Goal: Task Accomplishment & Management: Manage account settings

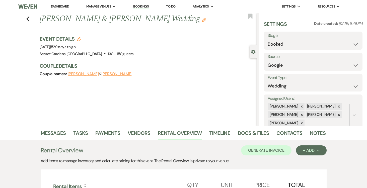
select select "6"
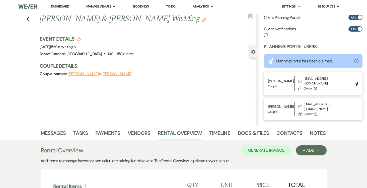
click at [59, 7] on link "Dashboard" at bounding box center [60, 6] width 18 height 4
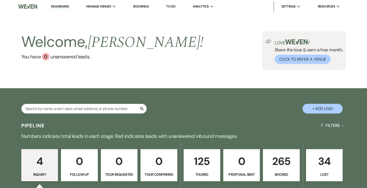
drag, startPoint x: 281, startPoint y: 171, endPoint x: 108, endPoint y: 112, distance: 183.6
click at [281, 171] on link "265 Booked" at bounding box center [281, 165] width 37 height 32
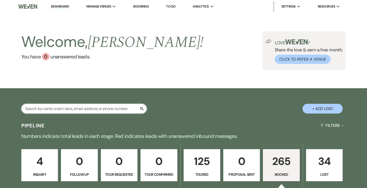
click at [110, 110] on input "text" at bounding box center [84, 109] width 126 height 10
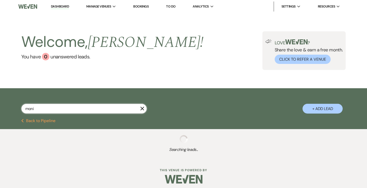
type input "monic"
select select "5"
select select "8"
select select "11"
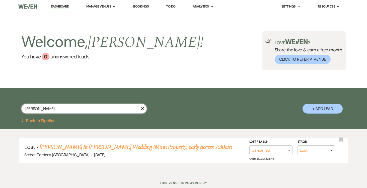
type input "monica"
drag, startPoint x: 143, startPoint y: 110, endPoint x: 147, endPoint y: 111, distance: 3.7
click at [143, 110] on use "button" at bounding box center [142, 109] width 4 height 4
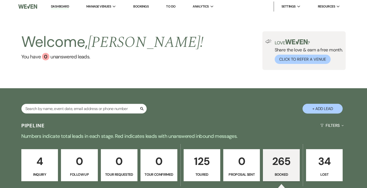
drag, startPoint x: 203, startPoint y: 158, endPoint x: 105, endPoint y: 113, distance: 107.7
click at [203, 158] on p "125" at bounding box center [202, 161] width 30 height 17
select select "5"
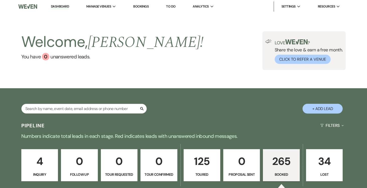
select select "5"
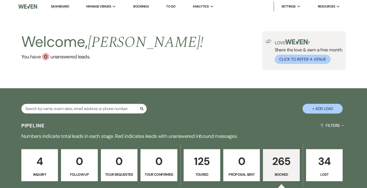
select select "5"
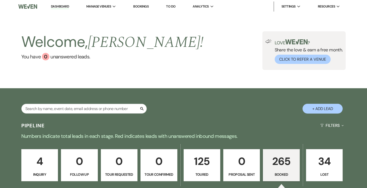
select select "5"
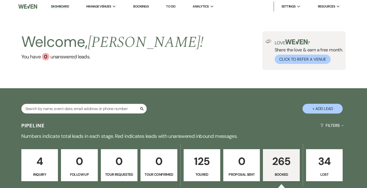
select select "5"
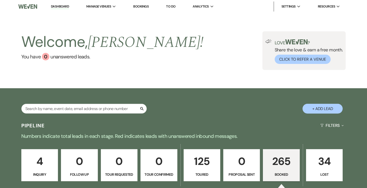
select select "5"
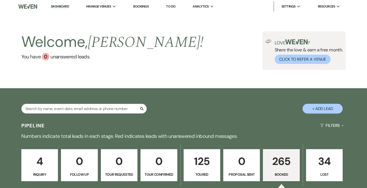
select select "5"
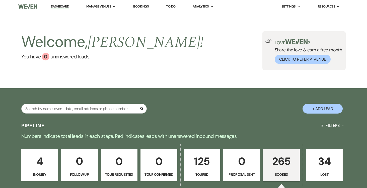
select select "5"
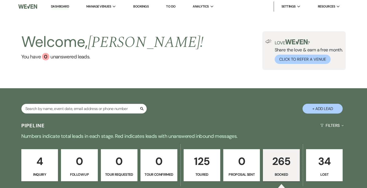
select select "5"
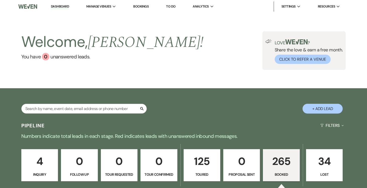
select select "5"
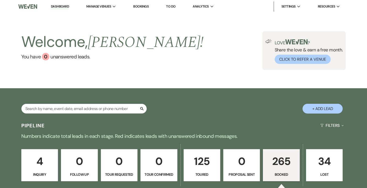
select select "5"
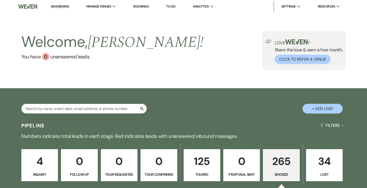
select select "5"
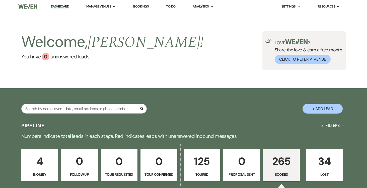
select select "5"
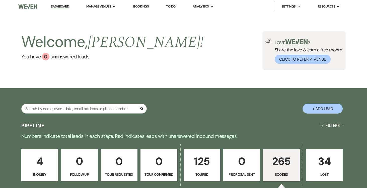
select select "5"
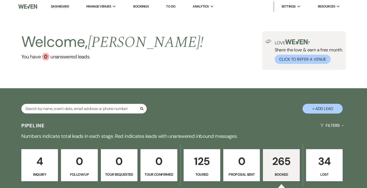
select select "5"
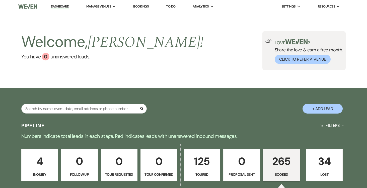
select select "5"
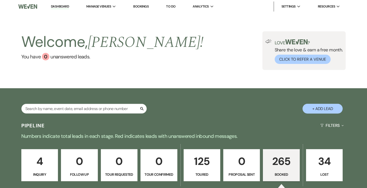
select select "5"
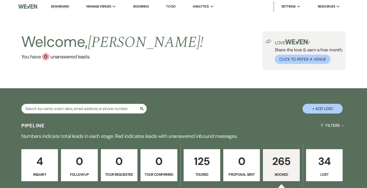
select select "5"
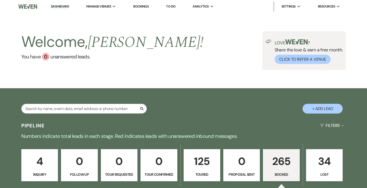
select select "5"
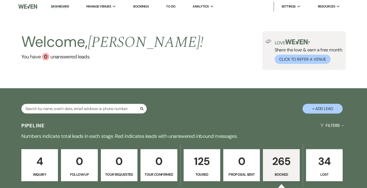
select select "5"
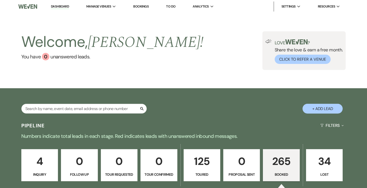
select select "5"
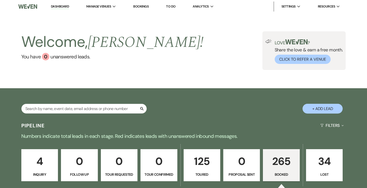
select select "5"
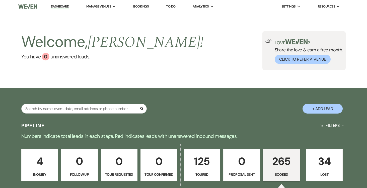
select select "5"
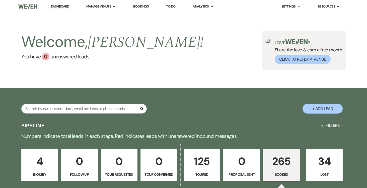
select select "5"
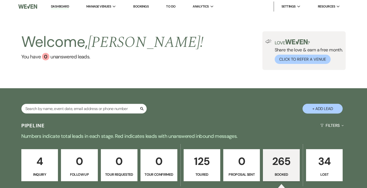
select select "5"
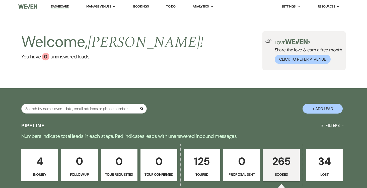
select select "5"
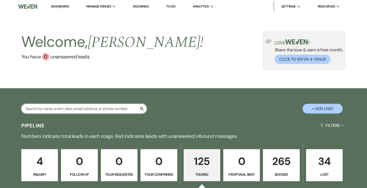
click at [107, 109] on input "text" at bounding box center [84, 109] width 126 height 10
type input "monica"
select select "8"
select select "11"
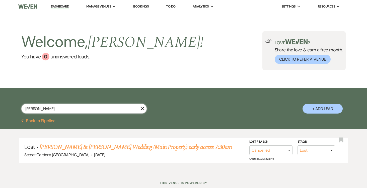
scroll to position [16, 0]
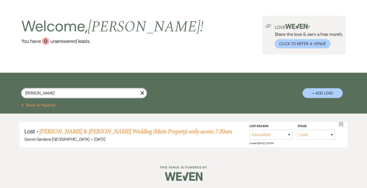
type input "monica"
click at [143, 94] on icon "X" at bounding box center [142, 93] width 4 height 4
select select "5"
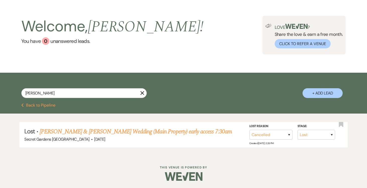
select select "5"
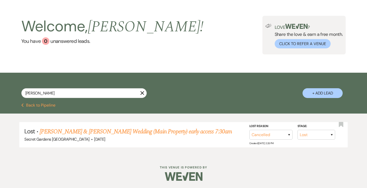
select select "5"
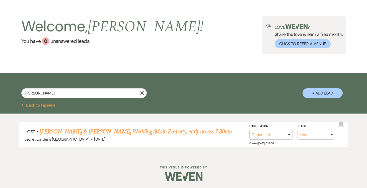
select select "5"
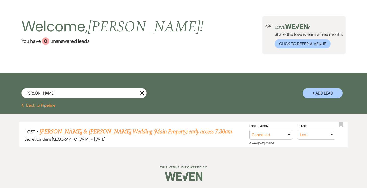
select select "5"
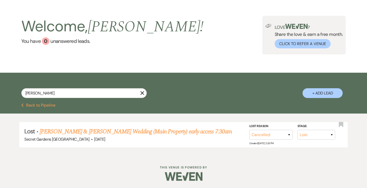
select select "5"
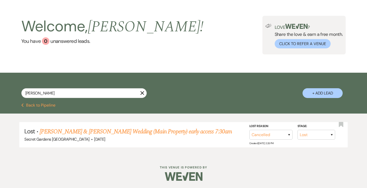
select select "5"
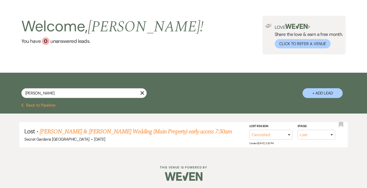
select select "5"
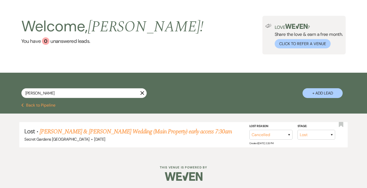
select select "5"
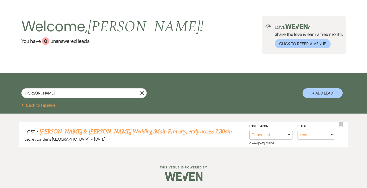
select select "5"
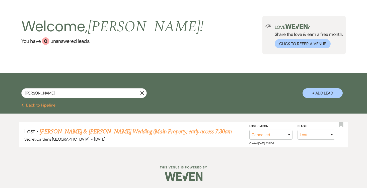
select select "5"
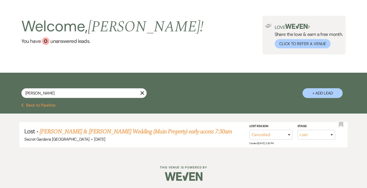
select select "5"
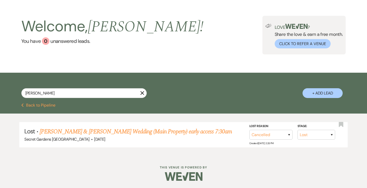
select select "5"
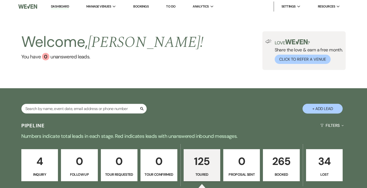
click at [204, 158] on p "125" at bounding box center [202, 161] width 30 height 17
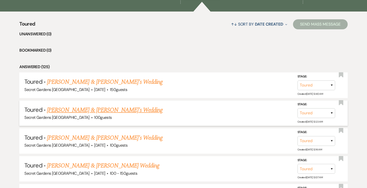
scroll to position [197, 0]
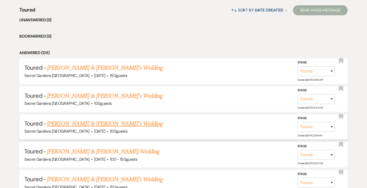
click at [130, 123] on link "Monica Garlinska & Chris Res's Wedding" at bounding box center [105, 124] width 116 height 9
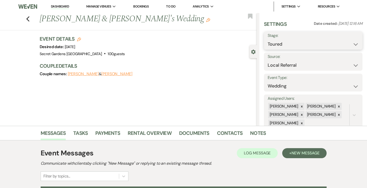
click at [355, 44] on select "Inquiry Follow Up Tour Requested Tour Confirmed Toured Proposal Sent Booked Lost" at bounding box center [313, 44] width 91 height 10
click at [268, 39] on select "Inquiry Follow Up Tour Requested Tour Confirmed Toured Proposal Sent Booked Lost" at bounding box center [313, 44] width 91 height 10
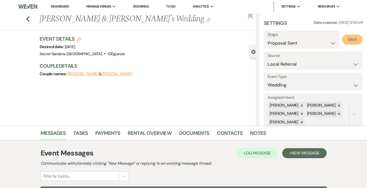
click at [354, 40] on button "Save" at bounding box center [352, 40] width 20 height 10
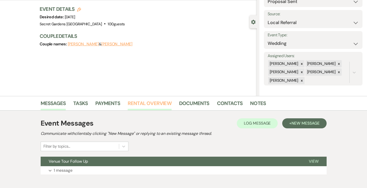
scroll to position [56, 0]
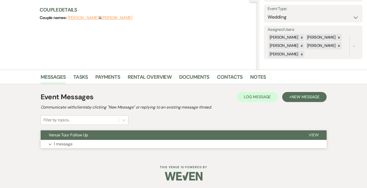
click at [313, 134] on span "View" at bounding box center [314, 135] width 10 height 5
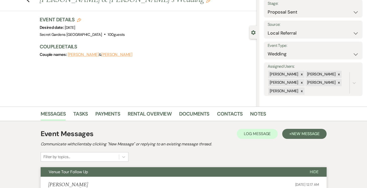
scroll to position [18, 0]
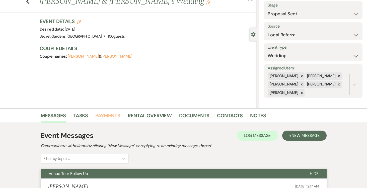
click at [107, 116] on link "Payments" at bounding box center [107, 117] width 25 height 11
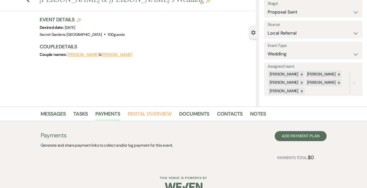
click at [140, 113] on link "Rental Overview" at bounding box center [150, 115] width 44 height 11
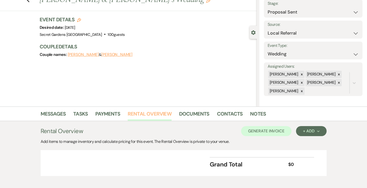
scroll to position [45, 0]
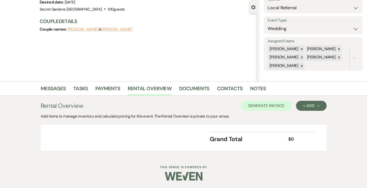
click at [112, 29] on button "Chris Res" at bounding box center [116, 29] width 31 height 4
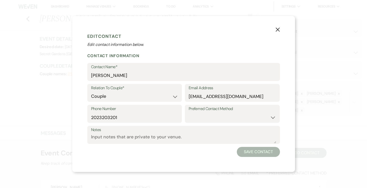
click at [278, 28] on icon "X" at bounding box center [278, 29] width 5 height 5
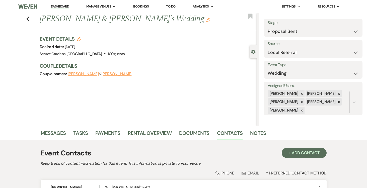
scroll to position [82, 0]
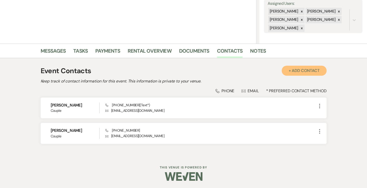
click at [316, 70] on button "+ Add Contact" at bounding box center [304, 71] width 45 height 10
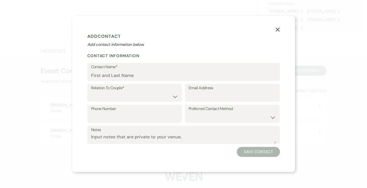
click at [276, 28] on icon "X" at bounding box center [278, 29] width 5 height 5
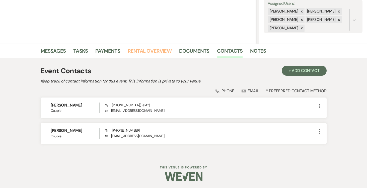
click at [149, 50] on link "Rental Overview" at bounding box center [150, 52] width 44 height 11
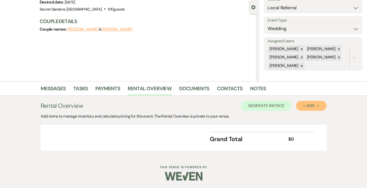
drag, startPoint x: 318, startPoint y: 106, endPoint x: 316, endPoint y: 108, distance: 2.9
click at [318, 106] on use "button" at bounding box center [318, 106] width 2 height 2
click at [307, 115] on button "Item" at bounding box center [308, 117] width 25 height 8
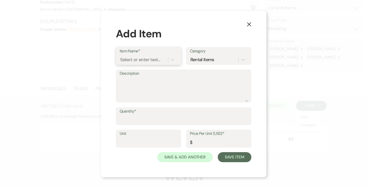
click at [153, 61] on div "Select or enter text..." at bounding box center [140, 59] width 40 height 7
click at [152, 71] on div "+ Add "Base Venue Fee"" at bounding box center [149, 73] width 58 height 10
click at [150, 79] on textarea "Description" at bounding box center [184, 89] width 128 height 25
click at [138, 86] on textarea "BA" at bounding box center [184, 89] width 128 height 25
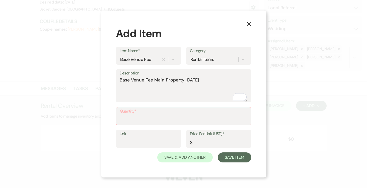
click at [141, 114] on label "Quantity*" at bounding box center [184, 111] width 128 height 7
click at [141, 115] on input "Quantity*" at bounding box center [184, 120] width 128 height 10
click at [138, 142] on input "Unit" at bounding box center [149, 143] width 58 height 10
click at [212, 144] on input "Price Per Unit (USD)*" at bounding box center [218, 143] width 57 height 10
click at [214, 143] on input "Price Per Unit (USD)*" at bounding box center [218, 143] width 57 height 10
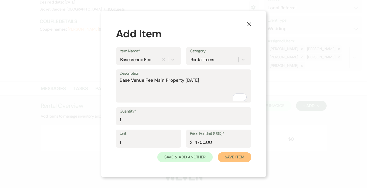
click at [244, 159] on button "Save Item" at bounding box center [234, 157] width 33 height 10
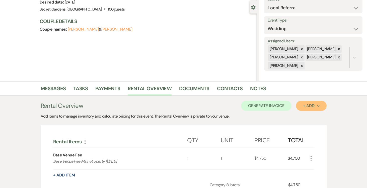
click at [318, 107] on icon "Next" at bounding box center [318, 106] width 3 height 3
click at [301, 117] on button "Item" at bounding box center [308, 117] width 25 height 8
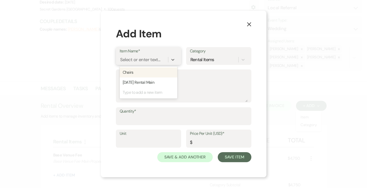
drag, startPoint x: 171, startPoint y: 60, endPoint x: 160, endPoint y: 63, distance: 11.6
click at [171, 60] on icon at bounding box center [172, 59] width 5 height 5
click at [142, 57] on div "Select or enter text..." at bounding box center [140, 59] width 40 height 7
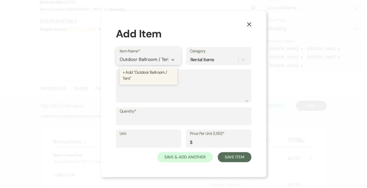
scroll to position [0, 3]
click at [153, 72] on div "+ Add "Outdoor Ballroom / Tent"" at bounding box center [149, 76] width 58 height 16
click at [146, 80] on textarea "Description" at bounding box center [184, 89] width 128 height 25
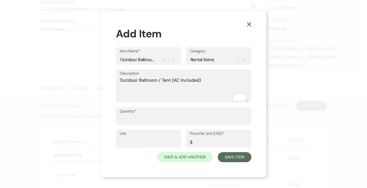
click at [160, 117] on input "Quantity*" at bounding box center [184, 120] width 128 height 10
click at [159, 117] on input "Quantity*" at bounding box center [184, 120] width 128 height 10
click at [152, 139] on input "Unit" at bounding box center [149, 143] width 58 height 10
click at [211, 145] on input "Price Per Unit (USD)*" at bounding box center [219, 143] width 58 height 10
click at [214, 143] on input "Price Per Unit (USD)*" at bounding box center [218, 143] width 57 height 10
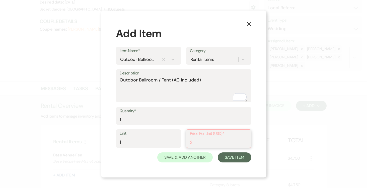
click at [210, 143] on input "Price Per Unit (USD)*" at bounding box center [218, 143] width 57 height 10
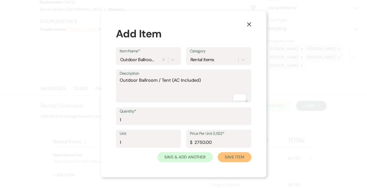
click at [232, 158] on button "Save Item" at bounding box center [234, 157] width 33 height 10
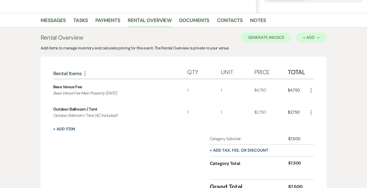
scroll to position [113, 0]
click at [322, 37] on button "+ Add Next" at bounding box center [311, 37] width 30 height 10
click at [306, 49] on button "Item" at bounding box center [308, 49] width 25 height 8
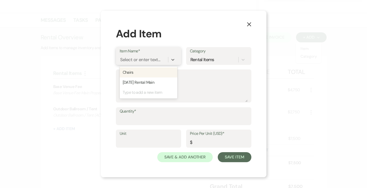
click at [149, 59] on div "Select or enter text..." at bounding box center [140, 59] width 40 height 7
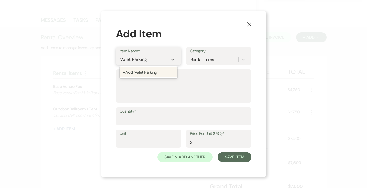
click at [150, 71] on div "+ Add "Valet Parking"" at bounding box center [149, 73] width 58 height 10
click at [144, 82] on textarea "Description" at bounding box center [184, 89] width 128 height 25
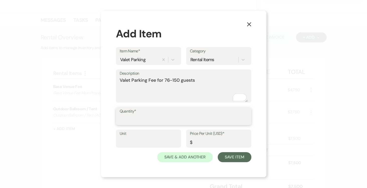
click at [148, 116] on input "Quantity*" at bounding box center [184, 120] width 128 height 10
click at [156, 138] on input "Unit" at bounding box center [149, 143] width 58 height 10
click at [207, 142] on input "Price Per Unit (USD)*" at bounding box center [219, 143] width 58 height 10
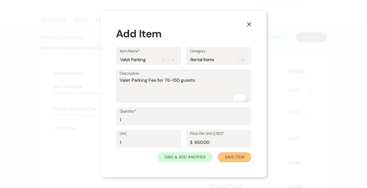
click at [236, 157] on button "Save Item" at bounding box center [234, 157] width 33 height 10
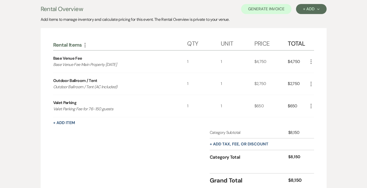
scroll to position [140, 0]
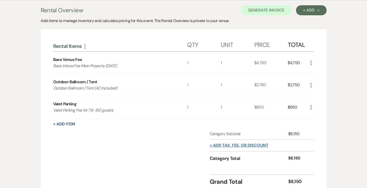
click at [259, 145] on button "+ Add tax, fee, or discount" at bounding box center [239, 146] width 59 height 4
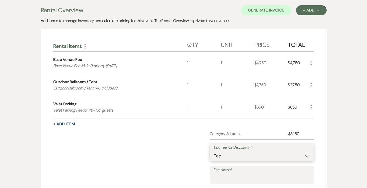
click at [302, 157] on select "Fee Discount Tax" at bounding box center [262, 156] width 97 height 10
click at [214, 151] on select "Fee Discount Tax" at bounding box center [262, 156] width 97 height 10
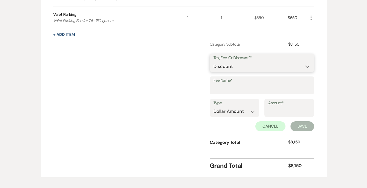
scroll to position [231, 0]
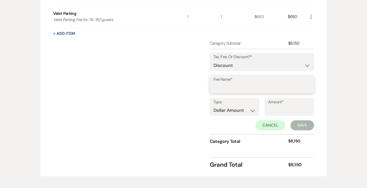
click at [244, 85] on input "Fee Name*" at bounding box center [262, 88] width 97 height 10
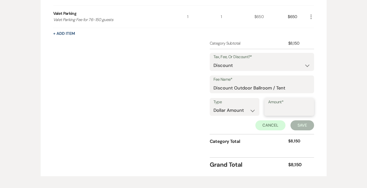
click at [282, 107] on input "Amount*" at bounding box center [289, 111] width 42 height 10
click at [273, 111] on input "Amount*" at bounding box center [289, 111] width 42 height 10
click at [270, 111] on input "Amount*" at bounding box center [289, 111] width 42 height 10
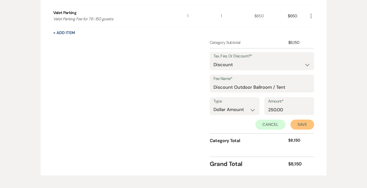
click at [303, 124] on button "Save" at bounding box center [303, 125] width 24 height 10
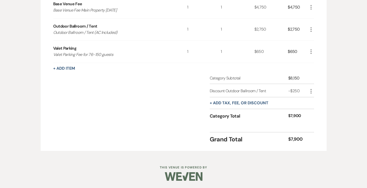
scroll to position [0, 0]
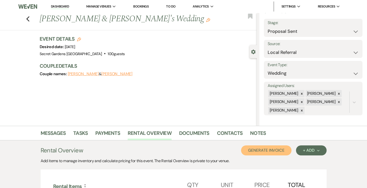
click at [259, 151] on button "Generate Invoice" at bounding box center [266, 151] width 50 height 10
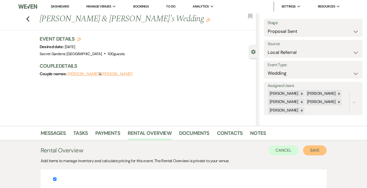
click at [315, 152] on button "Save" at bounding box center [315, 151] width 24 height 10
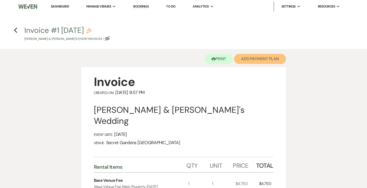
click at [269, 57] on button "Add Payment Plan" at bounding box center [260, 59] width 52 height 10
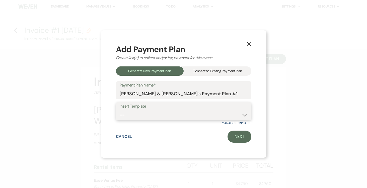
click at [245, 114] on select "-- Test Standard Payment Plan Balance Security Early Access Bridal Suite" at bounding box center [184, 115] width 128 height 10
click at [120, 110] on select "-- Test Standard Payment Plan Balance Security Early Access Bridal Suite" at bounding box center [184, 115] width 128 height 10
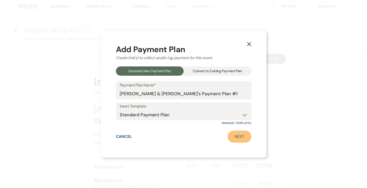
click at [238, 137] on link "Next" at bounding box center [240, 137] width 24 height 12
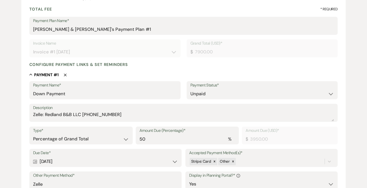
scroll to position [72, 0]
drag, startPoint x: 95, startPoint y: 114, endPoint x: 115, endPoint y: 121, distance: 21.4
click at [95, 114] on textarea "Zelle: Redland B&B LLC [PHONE_NUMBER]" at bounding box center [183, 116] width 301 height 10
click at [125, 139] on select "Dollar Amount Percentage of Grand Total" at bounding box center [81, 139] width 96 height 10
click at [33, 134] on select "Dollar Amount Percentage of Grand Total" at bounding box center [81, 139] width 96 height 10
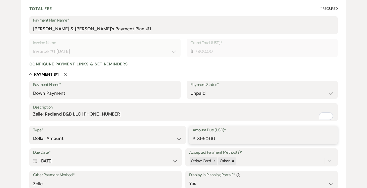
click at [245, 138] on input "3950.00" at bounding box center [264, 139] width 142 height 10
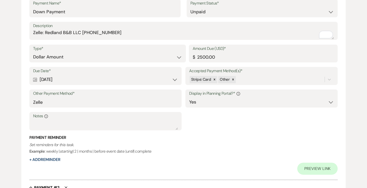
scroll to position [155, 0]
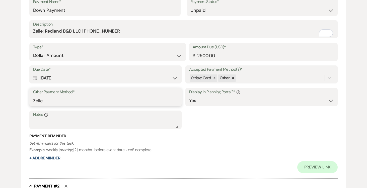
click at [135, 103] on input "Zelle" at bounding box center [105, 101] width 145 height 10
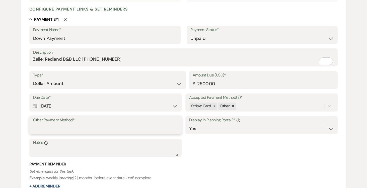
scroll to position [137, 0]
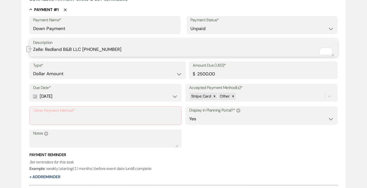
drag, startPoint x: 33, startPoint y: 49, endPoint x: 121, endPoint y: 48, distance: 87.9
click at [122, 48] on textarea "Zelle: Redland B&B LLC (305) 458-0415" at bounding box center [183, 51] width 301 height 10
click at [74, 117] on input "Other Payment Method*" at bounding box center [105, 119] width 144 height 10
paste input "Zelle: Redland B&B LLC (305) 458-0415"
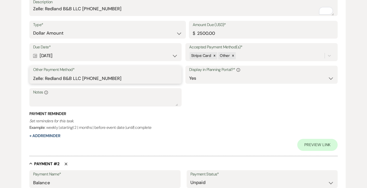
scroll to position [180, 0]
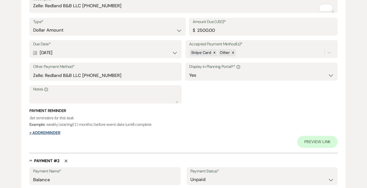
click at [49, 133] on button "+ Add Reminder" at bounding box center [44, 133] width 31 height 4
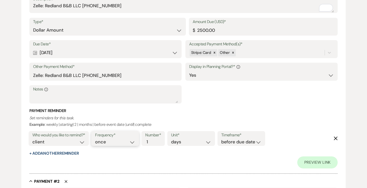
click at [132, 142] on select "once daily weekly monthly" at bounding box center [115, 142] width 40 height 7
click at [96, 139] on select "once daily weekly monthly" at bounding box center [115, 142] width 40 height 7
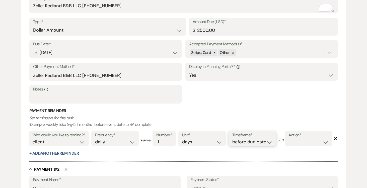
click at [271, 142] on select "before due date after due date on due date on custom date" at bounding box center [252, 142] width 40 height 7
click at [233, 139] on select "before due date after due date on due date on custom date" at bounding box center [252, 142] width 40 height 7
click at [289, 146] on select "complete due date custom date" at bounding box center [309, 142] width 40 height 7
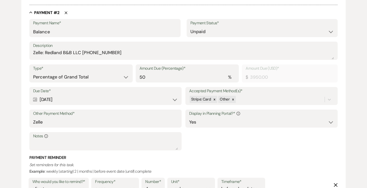
scroll to position [354, 0]
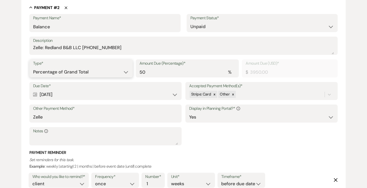
click at [123, 77] on select "Dollar Amount Percentage of Grand Total" at bounding box center [81, 72] width 96 height 10
click at [33, 77] on select "Dollar Amount Percentage of Grand Total" at bounding box center [81, 72] width 96 height 10
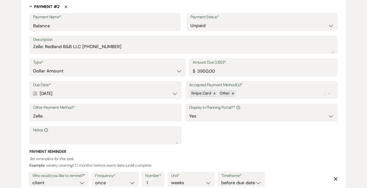
click at [229, 76] on input "3950.00" at bounding box center [264, 71] width 142 height 10
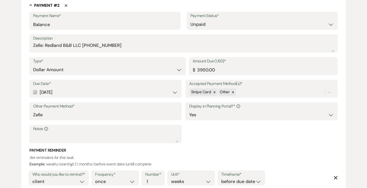
scroll to position [357, 0]
click at [227, 74] on input "3950.00" at bounding box center [264, 70] width 142 height 10
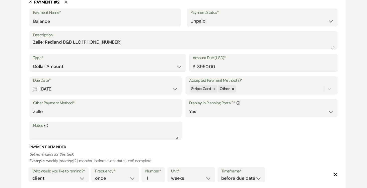
scroll to position [360, 0]
click at [171, 116] on input "Zelle" at bounding box center [105, 112] width 145 height 10
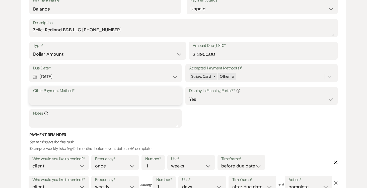
paste input "Zelle: Redland B&B LLC (305) 458-0415"
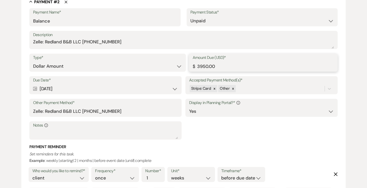
click at [234, 71] on input "3950.00" at bounding box center [264, 67] width 142 height 10
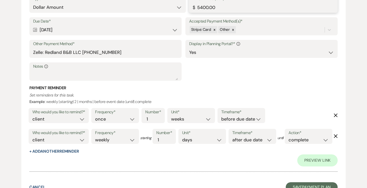
scroll to position [505, 0]
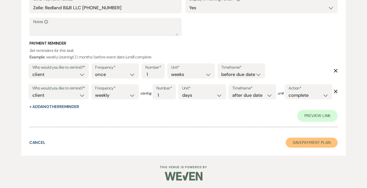
click at [326, 142] on button "Save Payment Plan" at bounding box center [312, 143] width 52 height 10
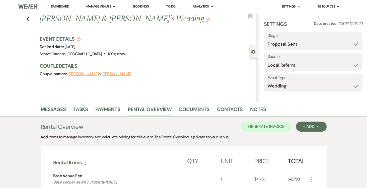
select select "6"
select select "20"
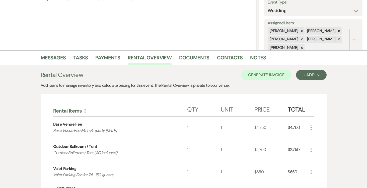
scroll to position [87, 0]
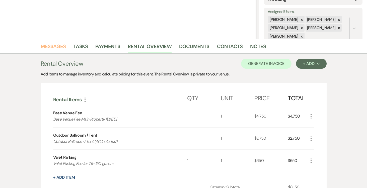
click at [52, 47] on link "Messages" at bounding box center [53, 47] width 25 height 11
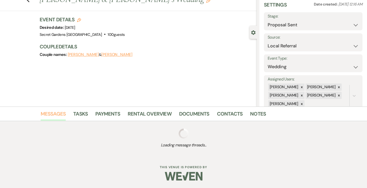
scroll to position [56, 0]
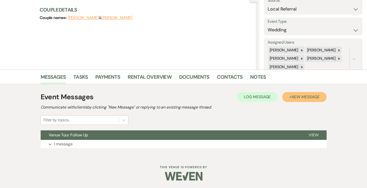
click at [309, 97] on span "New Message" at bounding box center [306, 96] width 28 height 5
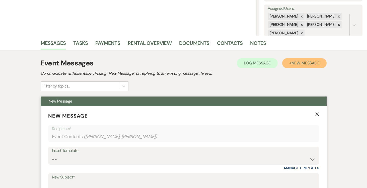
scroll to position [101, 0]
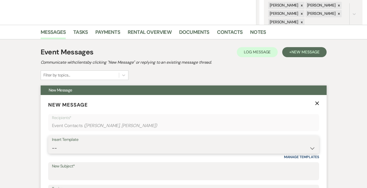
click at [314, 148] on select "-- Weven Planning Portal Introduction (Booked Events) Tour Request Response Fol…" at bounding box center [184, 149] width 264 height 10
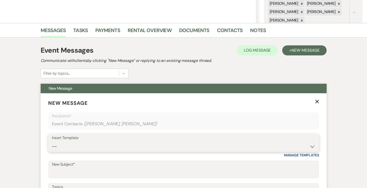
scroll to position [104, 0]
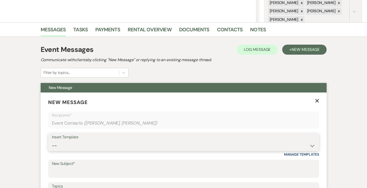
select select "978"
click at [52, 141] on select "-- Weven Planning Portal Introduction (Booked Events) Tour Request Response Fol…" at bounding box center [184, 146] width 264 height 10
type input "Booking your event!"
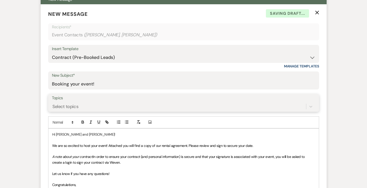
click at [249, 106] on div "Select topics" at bounding box center [179, 106] width 254 height 9
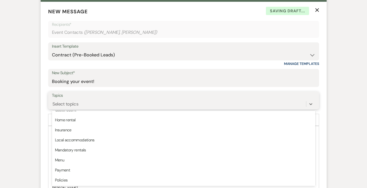
scroll to position [128, 0]
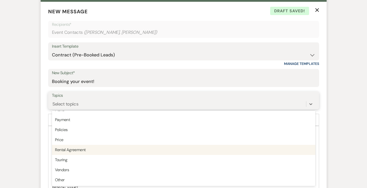
click at [232, 152] on div "Rental Agreement" at bounding box center [184, 150] width 264 height 10
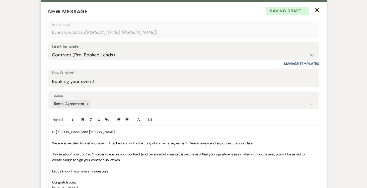
drag, startPoint x: 55, startPoint y: 131, endPoint x: 69, endPoint y: 134, distance: 13.6
click at [55, 131] on p "Hi Monica and Chris!" at bounding box center [183, 132] width 263 height 6
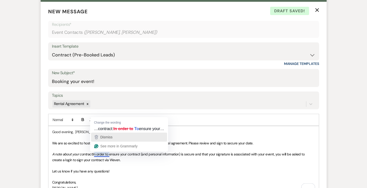
click at [115, 142] on button "Dismiss" at bounding box center [129, 137] width 76 height 9
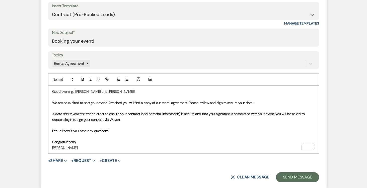
scroll to position [235, 0]
click at [86, 140] on p "Congratulations," at bounding box center [183, 142] width 263 height 6
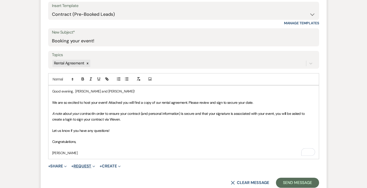
click at [89, 166] on button "+ Request Expand" at bounding box center [83, 166] width 24 height 4
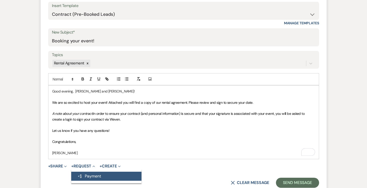
click at [99, 174] on button "Generate Payment Payment" at bounding box center [106, 176] width 70 height 9
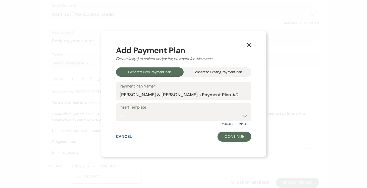
click at [233, 71] on div "Connect to Existing Payment Plan" at bounding box center [218, 72] width 68 height 9
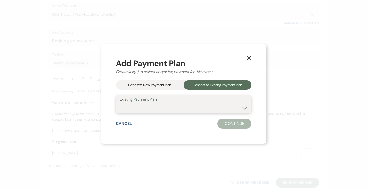
click at [245, 107] on select "Monica Garlinska & Chris Res's Payment Plan #1" at bounding box center [184, 108] width 128 height 10
select select "24809"
click at [120, 103] on select "Monica Garlinska & Chris Res's Payment Plan #1" at bounding box center [184, 108] width 128 height 10
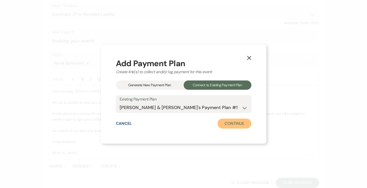
click at [241, 121] on button "Continue" at bounding box center [235, 124] width 34 height 10
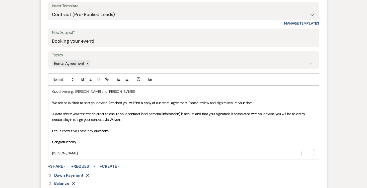
scroll to position [236, 0]
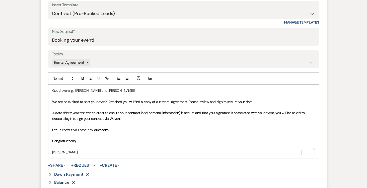
click at [59, 167] on button "+ Share Expand" at bounding box center [57, 166] width 19 height 4
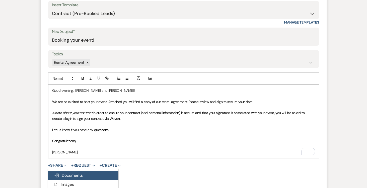
scroll to position [236, 0]
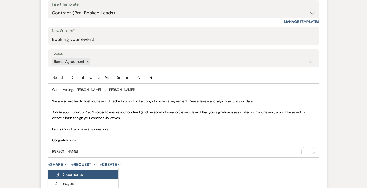
click at [69, 174] on span "Doc Upload Documents" at bounding box center [68, 174] width 29 height 5
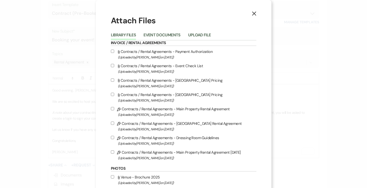
click at [112, 152] on input "Pencil Contracts / Rental Agreements - Main Property Rental Agreement 8-14-25 (…" at bounding box center [112, 152] width 3 height 3
checkbox input "true"
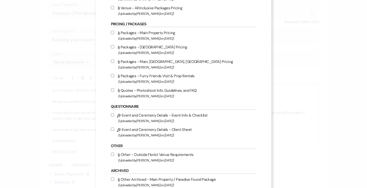
scroll to position [231, 0]
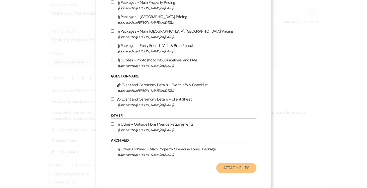
click at [238, 170] on button "Attach Files" at bounding box center [236, 168] width 40 height 10
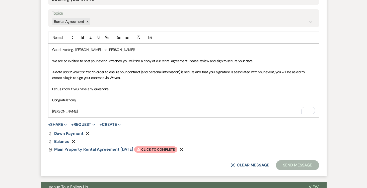
scroll to position [298, 0]
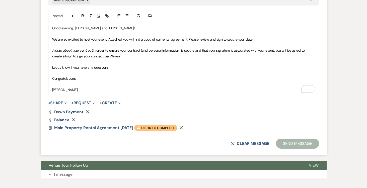
click at [159, 126] on span "Warning Click to complete" at bounding box center [155, 128] width 43 height 7
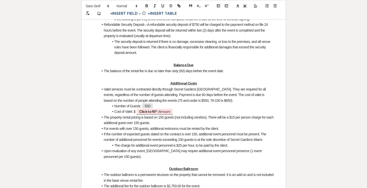
scroll to position [416, 0]
click at [161, 115] on span "Click to fill* : Amount" at bounding box center [154, 111] width 37 height 7
select select "owner"
select select "Amount"
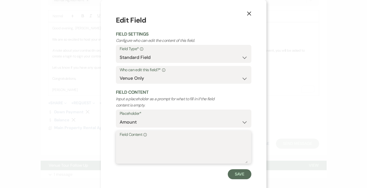
click at [175, 151] on textarea "Field Content Info" at bounding box center [184, 150] width 128 height 25
type textarea "650.00"
click at [241, 176] on button "Save" at bounding box center [240, 174] width 24 height 10
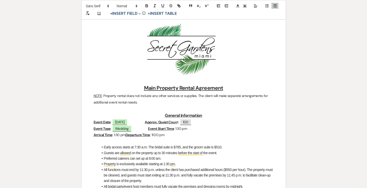
scroll to position [0, 0]
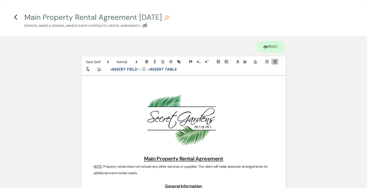
click at [14, 16] on icon "Previous" at bounding box center [16, 17] width 4 height 6
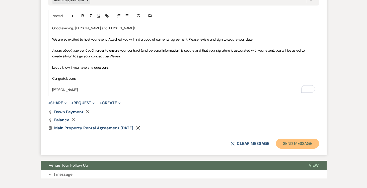
click at [306, 144] on button "Send Message" at bounding box center [297, 144] width 43 height 10
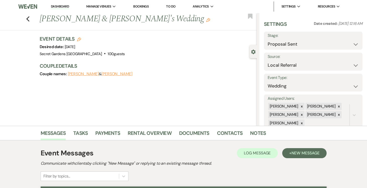
click at [59, 7] on link "Dashboard" at bounding box center [60, 6] width 18 height 5
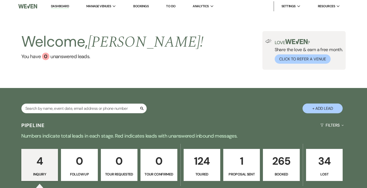
click at [235, 156] on p "1" at bounding box center [242, 161] width 30 height 17
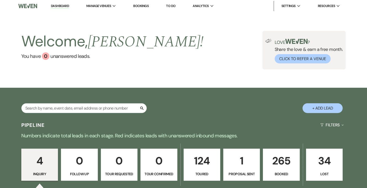
select select "6"
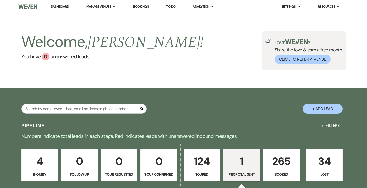
click at [202, 162] on p "124" at bounding box center [202, 161] width 30 height 17
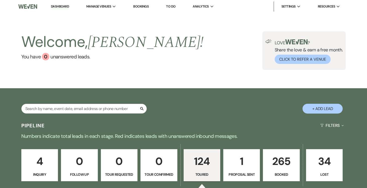
select select "5"
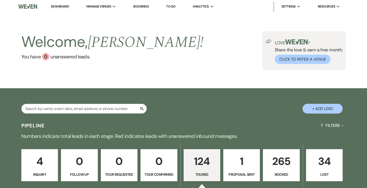
select select "5"
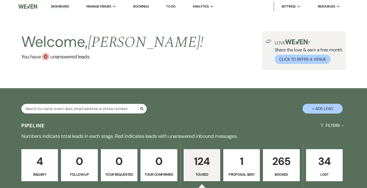
select select "5"
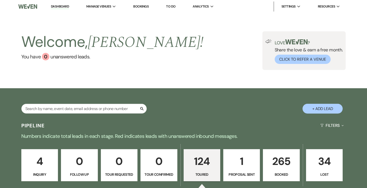
select select "5"
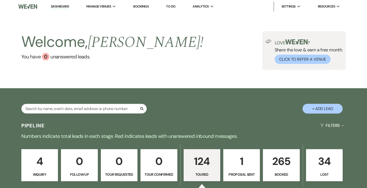
select select "5"
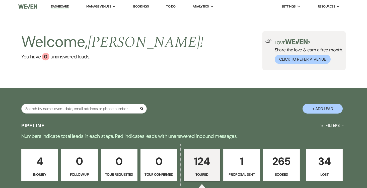
select select "5"
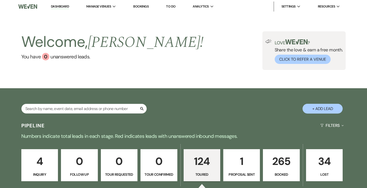
select select "5"
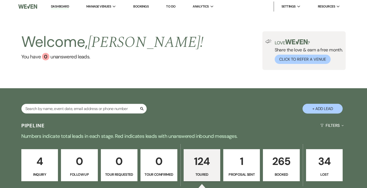
select select "5"
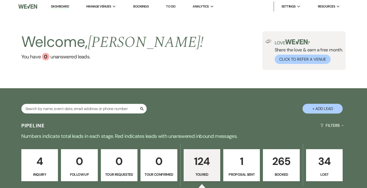
select select "5"
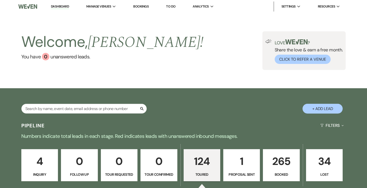
select select "5"
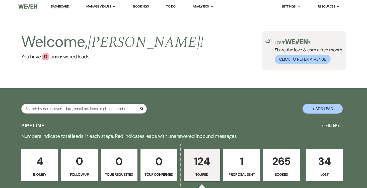
select select "5"
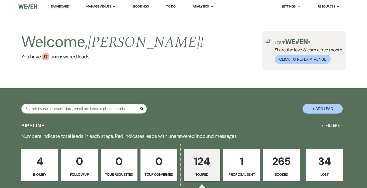
select select "5"
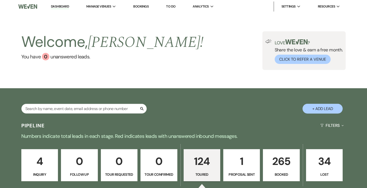
select select "5"
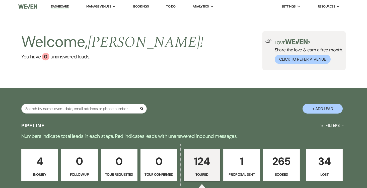
select select "5"
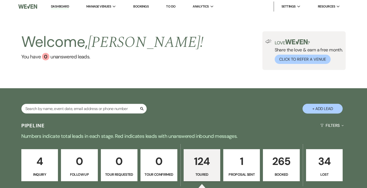
select select "5"
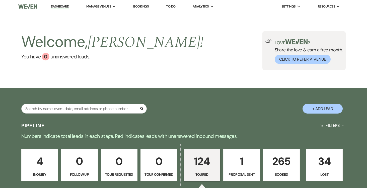
select select "5"
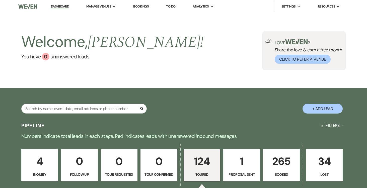
select select "5"
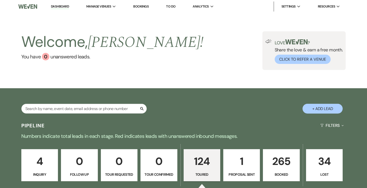
select select "5"
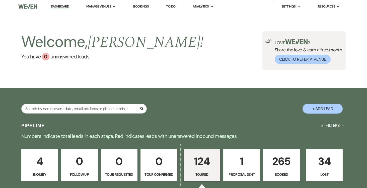
select select "5"
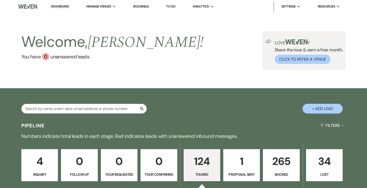
select select "5"
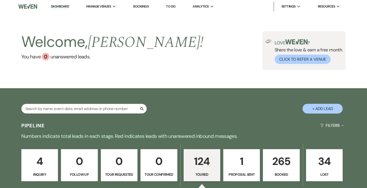
select select "5"
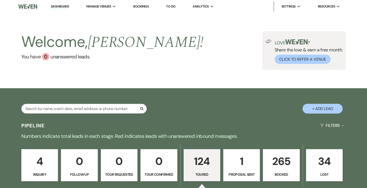
select select "5"
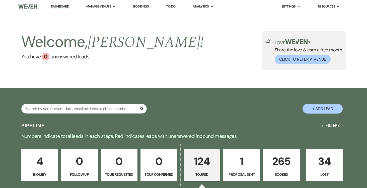
select select "5"
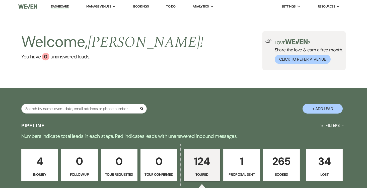
select select "5"
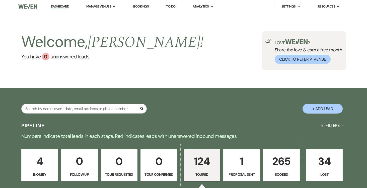
select select "5"
drag, startPoint x: 89, startPoint y: 108, endPoint x: 85, endPoint y: 107, distance: 4.3
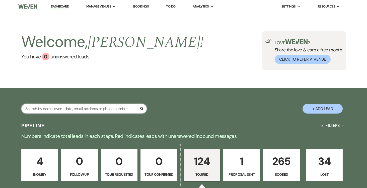
click at [89, 108] on input "text" at bounding box center [84, 109] width 126 height 10
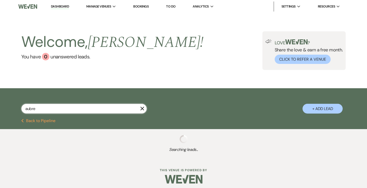
type input "aubrey"
select select "5"
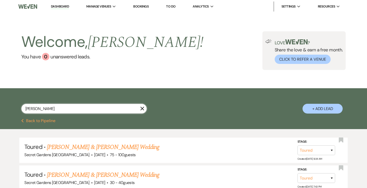
select select "5"
type input "aubrey"
click at [92, 147] on link "[PERSON_NAME] & [PERSON_NAME] Wedding" at bounding box center [103, 147] width 112 height 9
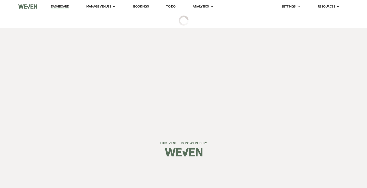
select select "5"
select select "2"
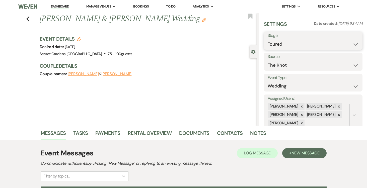
click at [357, 42] on select "Inquiry Follow Up Tour Requested Tour Confirmed Toured Proposal Sent Booked Lost" at bounding box center [313, 44] width 91 height 10
select select "6"
click at [268, 39] on select "Inquiry Follow Up Tour Requested Tour Confirmed Toured Proposal Sent Booked Lost" at bounding box center [313, 44] width 91 height 10
click at [355, 40] on button "Save" at bounding box center [352, 41] width 20 height 10
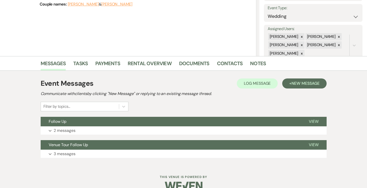
scroll to position [78, 0]
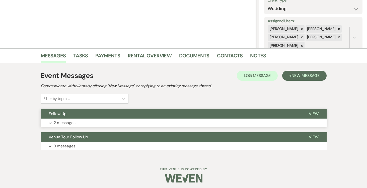
click at [316, 113] on span "View" at bounding box center [314, 113] width 10 height 5
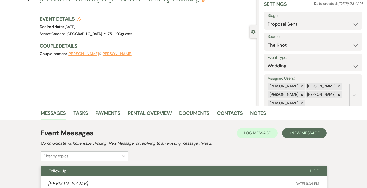
scroll to position [13, 0]
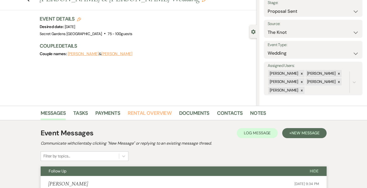
drag, startPoint x: 153, startPoint y: 111, endPoint x: 156, endPoint y: 110, distance: 3.4
click at [153, 111] on link "Rental Overview" at bounding box center [150, 114] width 44 height 11
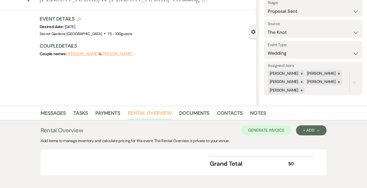
scroll to position [45, 0]
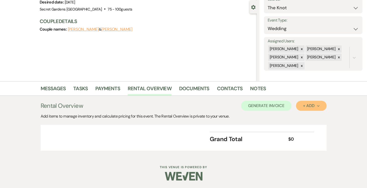
click at [315, 105] on div "+ Add Next" at bounding box center [311, 106] width 16 height 4
click at [307, 115] on button "Item" at bounding box center [308, 117] width 25 height 8
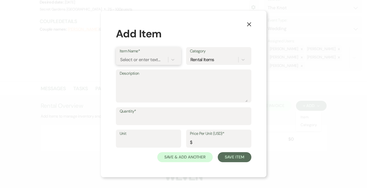
click at [138, 58] on div "Select or enter text..." at bounding box center [140, 59] width 40 height 7
type input "Base Venue Fee"
drag, startPoint x: 152, startPoint y: 74, endPoint x: 150, endPoint y: 77, distance: 3.6
click at [152, 74] on div "+ Add "Base Venue Fee"" at bounding box center [149, 73] width 58 height 10
click at [144, 83] on textarea "Description" at bounding box center [184, 89] width 128 height 25
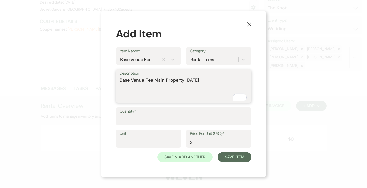
type textarea "Base Venue Fee Main Property [DATE]"
click at [153, 116] on input "Quantity*" at bounding box center [184, 120] width 128 height 10
type input "1"
click at [129, 138] on input "Unit" at bounding box center [149, 143] width 58 height 10
type input "1"
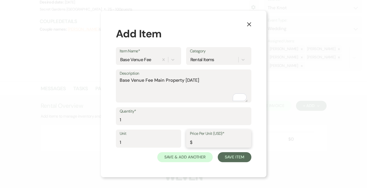
click at [209, 143] on input "Price Per Unit (USD)*" at bounding box center [219, 143] width 58 height 10
click at [209, 143] on input "Price Per Unit (USD)*" at bounding box center [218, 143] width 57 height 10
click at [196, 142] on input "Price Per Unit (USD)*" at bounding box center [218, 143] width 57 height 10
type input "5000.00"
click at [232, 154] on button "Save Item" at bounding box center [234, 157] width 33 height 10
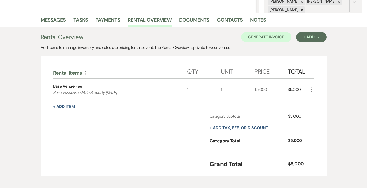
scroll to position [115, 0]
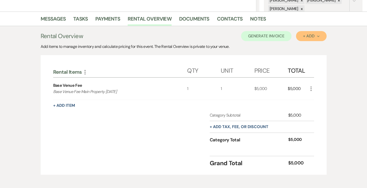
click at [315, 36] on div "+ Add Next" at bounding box center [311, 36] width 16 height 4
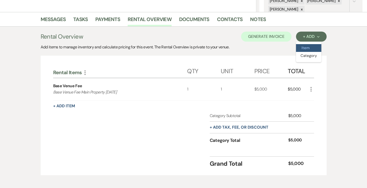
click at [309, 48] on button "Item" at bounding box center [308, 48] width 25 height 8
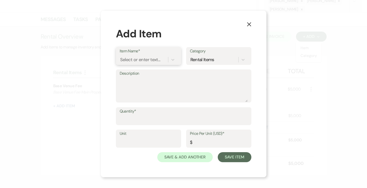
click at [142, 58] on div "Select or enter text..." at bounding box center [140, 59] width 40 height 7
type input "Outdoor Ballroom / Tent"
click at [150, 74] on div "+ Add "Outdoor Ballroom / Tent"" at bounding box center [149, 76] width 58 height 16
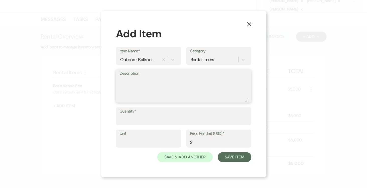
click at [136, 81] on textarea "Description" at bounding box center [184, 89] width 128 height 25
type textarea "Outdoor Ballroom / Tent (AC Included)"
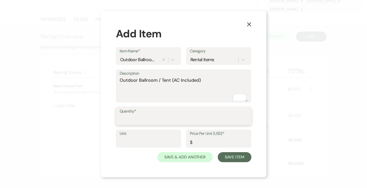
click at [143, 120] on input "Quantity*" at bounding box center [184, 120] width 128 height 10
type input "1"
click at [144, 140] on input "Unit" at bounding box center [149, 143] width 58 height 10
type input "1"
click at [205, 141] on input "Price Per Unit (USD)*" at bounding box center [219, 143] width 58 height 10
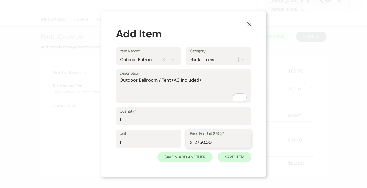
type input "2750.00"
click at [234, 156] on button "Save Item" at bounding box center [234, 157] width 33 height 10
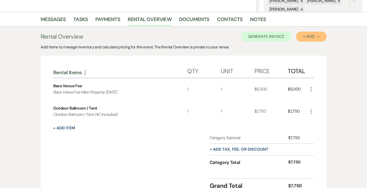
click at [319, 38] on div "+ Add Next" at bounding box center [311, 37] width 16 height 4
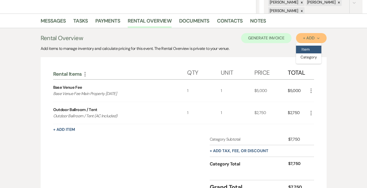
scroll to position [112, 0]
click at [309, 49] on button "Item" at bounding box center [308, 50] width 25 height 8
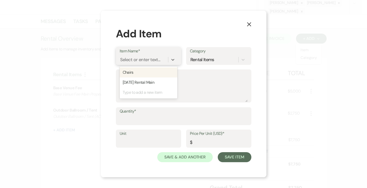
click at [146, 58] on div "Select or enter text..." at bounding box center [140, 59] width 40 height 7
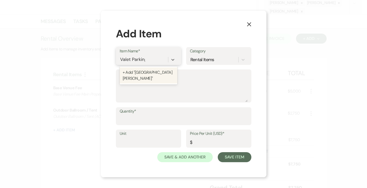
type input "Valet Parking"
click at [148, 73] on div "+ Add "Valet Parking "" at bounding box center [149, 73] width 58 height 10
click at [140, 80] on textarea "Description" at bounding box center [184, 89] width 128 height 25
type textarea "v"
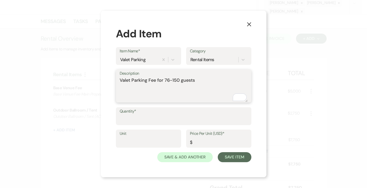
type textarea "Valet Parking Fee for 76-150 guests"
click at [144, 115] on input "Quantity*" at bounding box center [184, 120] width 128 height 10
type input "1"
click at [150, 141] on input "Unit" at bounding box center [149, 143] width 58 height 10
type input "1"
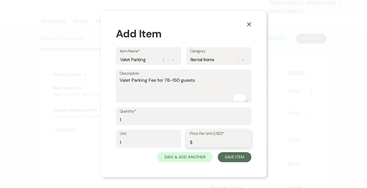
click at [216, 142] on input "Price Per Unit (USD)*" at bounding box center [219, 143] width 58 height 10
type input "650.00"
click at [235, 157] on button "Save Item" at bounding box center [234, 157] width 33 height 10
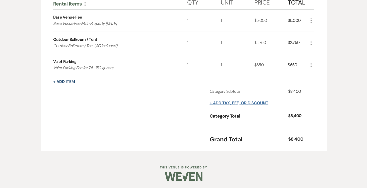
scroll to position [183, 0]
click at [256, 103] on button "+ Add tax, fee, or discount" at bounding box center [239, 103] width 59 height 4
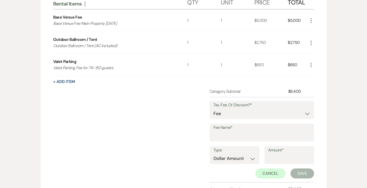
click at [155, 112] on div "Category Subtotal $8,400 Tax, Fee, Or Discount?* Fee Discount Tax Fee Name* Typ…" at bounding box center [183, 146] width 261 height 114
click at [259, 173] on button "Cancel" at bounding box center [271, 174] width 30 height 10
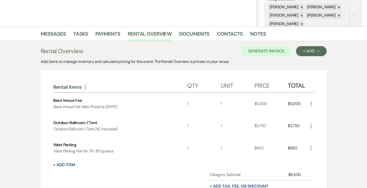
scroll to position [97, 0]
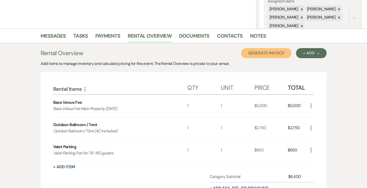
click at [268, 53] on button "Generate Invoice" at bounding box center [266, 53] width 50 height 10
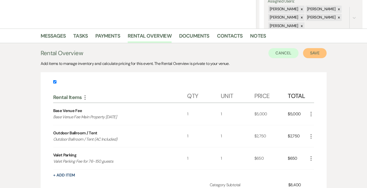
click at [315, 52] on button "Save" at bounding box center [315, 53] width 24 height 10
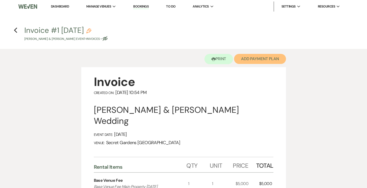
click at [261, 56] on button "Add Payment Plan" at bounding box center [260, 59] width 52 height 10
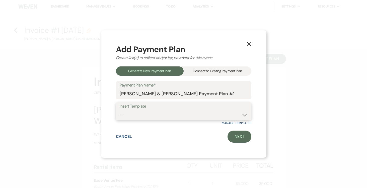
click at [244, 115] on select "-- Test Standard Payment Plan Balance Security Early Access Bridal Suite" at bounding box center [184, 115] width 128 height 10
select select "424"
click at [120, 110] on select "-- Test Standard Payment Plan Balance Security Early Access Bridal Suite" at bounding box center [184, 115] width 128 height 10
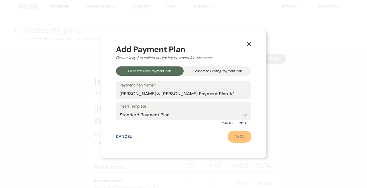
click at [239, 136] on link "Next" at bounding box center [240, 137] width 24 height 12
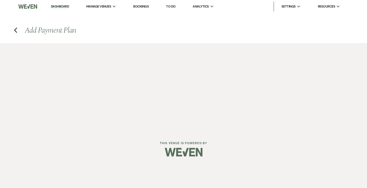
select select "27578"
select select "2"
select select "percentage"
select select "true"
select select "2"
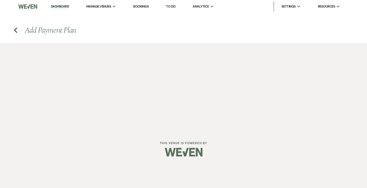
select select "percentage"
select select "true"
select select "client"
select select "weeks"
select select "client"
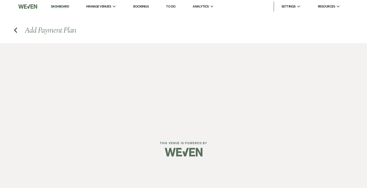
select select "weekly"
select select "days"
select select "afterDueDate"
select select "complete"
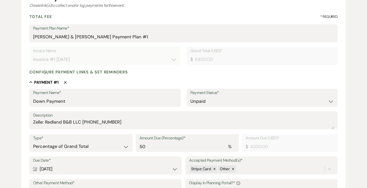
scroll to position [63, 0]
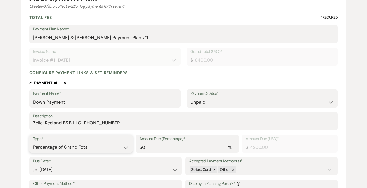
click at [127, 147] on select "Dollar Amount Percentage of Grand Total" at bounding box center [81, 148] width 96 height 10
select select "flat"
click at [33, 143] on select "Dollar Amount Percentage of Grand Total" at bounding box center [81, 148] width 96 height 10
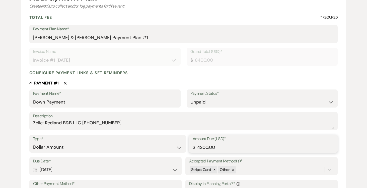
click at [239, 147] on input "4200.00" at bounding box center [264, 148] width 142 height 10
type input "4"
type input "2500.00"
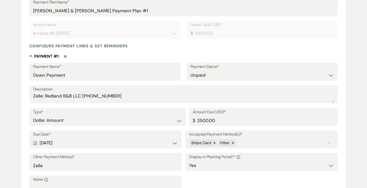
scroll to position [96, 0]
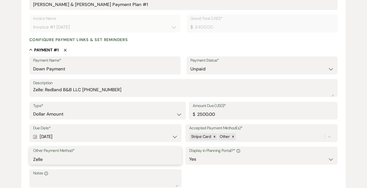
click at [168, 160] on input "Zelle" at bounding box center [105, 160] width 145 height 10
type input "Z"
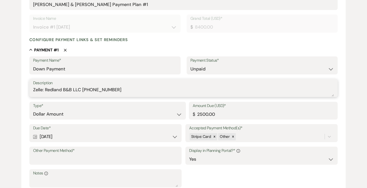
scroll to position [95, 0]
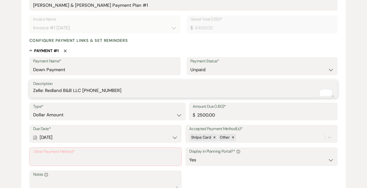
drag, startPoint x: 34, startPoint y: 90, endPoint x: 115, endPoint y: 91, distance: 80.8
click at [121, 90] on textarea "Zelle: Redland B&B LLC [PHONE_NUMBER]" at bounding box center [183, 92] width 301 height 10
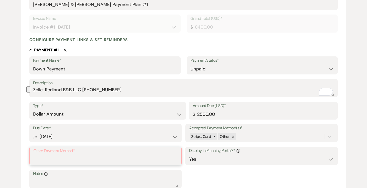
click at [89, 160] on input "Other Payment Method*" at bounding box center [105, 160] width 144 height 10
paste input "Zelle: Redland B&B LLC [PHONE_NUMBER]"
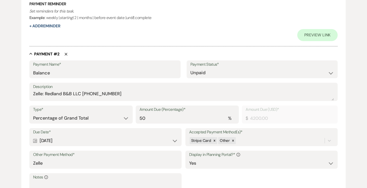
scroll to position [304, 0]
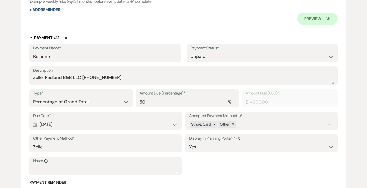
type input "Zelle: Redland B&B LLC [PHONE_NUMBER]"
click at [124, 103] on select "Dollar Amount Percentage of Grand Total" at bounding box center [81, 102] width 96 height 10
select select "flat"
click at [33, 97] on select "Dollar Amount Percentage of Grand Total" at bounding box center [81, 102] width 96 height 10
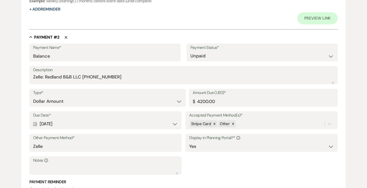
click at [255, 103] on input "4200.00" at bounding box center [264, 102] width 142 height 10
click at [247, 102] on input "4200.00" at bounding box center [264, 102] width 142 height 10
type input "4"
type input "5900.00"
click at [112, 146] on input "Zelle" at bounding box center [105, 147] width 145 height 10
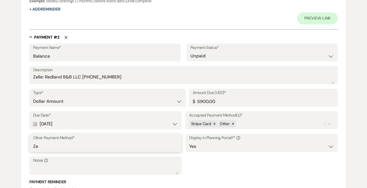
type input "Z"
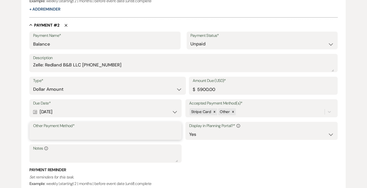
paste input "Zelle: Redland B&B LLC [PHONE_NUMBER]"
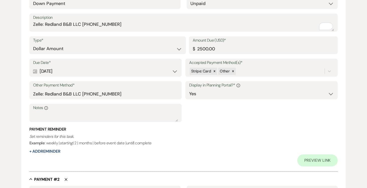
scroll to position [163, 0]
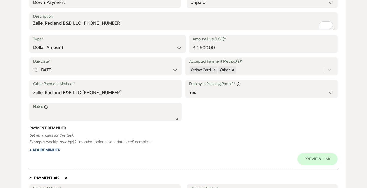
type input "Zelle: Redland B&B LLC [PHONE_NUMBER]"
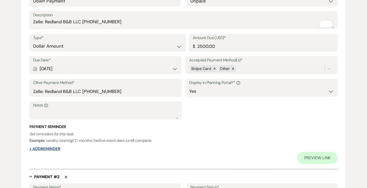
click at [50, 151] on button "+ Add Reminder" at bounding box center [44, 149] width 31 height 4
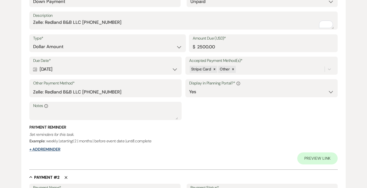
select select "client"
select select "days"
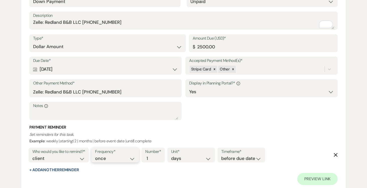
click at [135, 159] on select "once daily weekly monthly" at bounding box center [115, 158] width 40 height 7
select select "daily"
click at [96, 155] on select "once daily weekly monthly" at bounding box center [115, 158] width 40 height 7
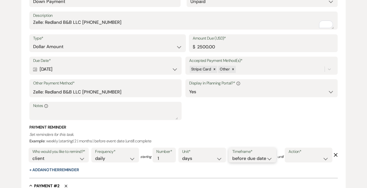
click at [269, 158] on select "before due date after due date on due date on custom date" at bounding box center [252, 158] width 40 height 7
select select "afterDueDate"
click at [233, 155] on select "before due date after due date on due date on custom date" at bounding box center [252, 158] width 40 height 7
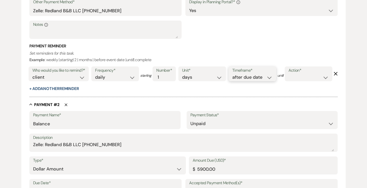
scroll to position [261, 0]
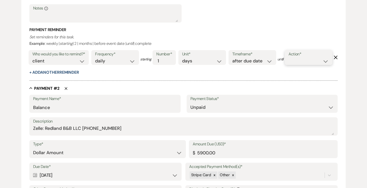
click at [289, 65] on select "complete due date custom date" at bounding box center [309, 61] width 40 height 7
select select "complete"
click at [289, 65] on select "complete due date custom date" at bounding box center [309, 61] width 40 height 7
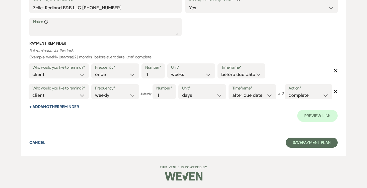
scroll to position [505, 0]
click at [326, 144] on button "Save Payment Plan" at bounding box center [312, 143] width 52 height 10
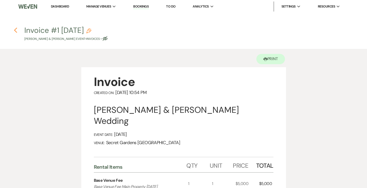
click at [15, 30] on icon "Previous" at bounding box center [16, 30] width 4 height 6
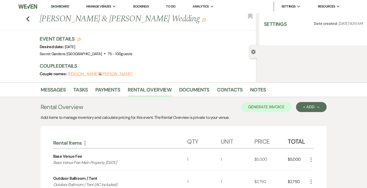
select select "6"
select select "2"
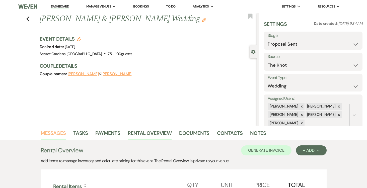
click at [57, 133] on link "Messages" at bounding box center [53, 134] width 25 height 11
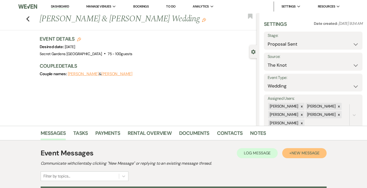
click at [305, 152] on span "New Message" at bounding box center [306, 153] width 28 height 5
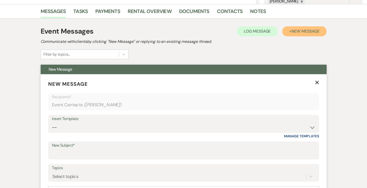
scroll to position [125, 0]
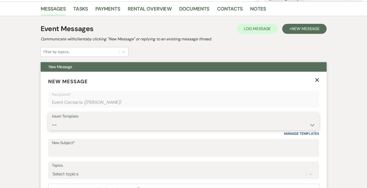
click at [311, 125] on select "-- Weven Planning Portal Introduction (Booked Events) Tour Request Response Fol…" at bounding box center [184, 125] width 264 height 10
select select "978"
click at [52, 120] on select "-- Weven Planning Portal Introduction (Booked Events) Tour Request Response Fol…" at bounding box center [184, 125] width 264 height 10
type input "Booking your event!"
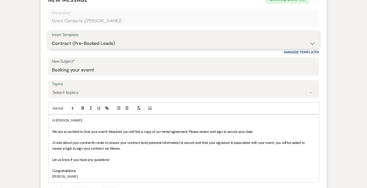
scroll to position [218, 0]
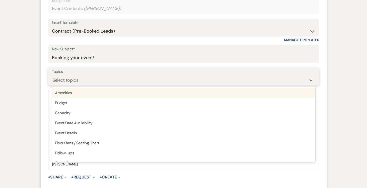
click at [202, 77] on div "Select topics" at bounding box center [179, 80] width 254 height 9
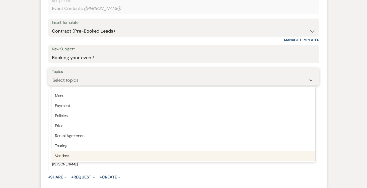
scroll to position [128, 0]
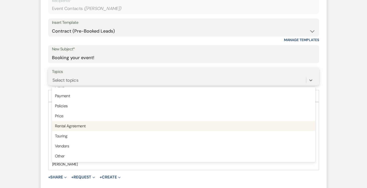
click at [185, 131] on div "Rental Agreement" at bounding box center [184, 126] width 264 height 10
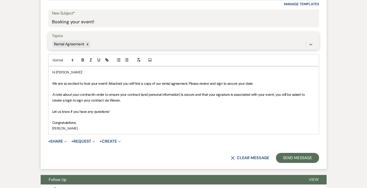
scroll to position [255, 0]
drag, startPoint x: 55, startPoint y: 71, endPoint x: 77, endPoint y: 75, distance: 21.7
click at [56, 71] on p "Hi [PERSON_NAME]!" at bounding box center [183, 73] width 263 height 6
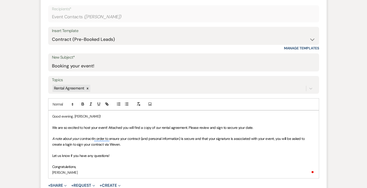
scroll to position [223, 0]
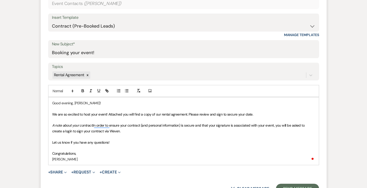
click at [89, 104] on p "Good evening, Aubrey!" at bounding box center [183, 103] width 263 height 6
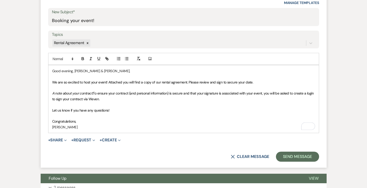
scroll to position [265, 0]
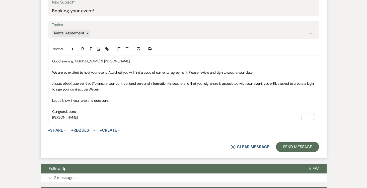
click at [89, 112] on p "Congratulations," at bounding box center [183, 112] width 263 height 6
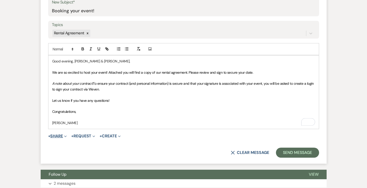
click at [58, 136] on button "+ Share Expand" at bounding box center [57, 136] width 19 height 4
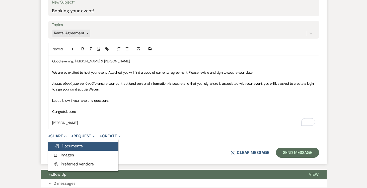
click at [79, 148] on span "Doc Upload Documents" at bounding box center [68, 146] width 29 height 5
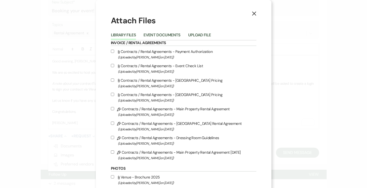
click at [113, 152] on input "Pencil Contracts / Rental Agreements - Main Property Rental Agreement 8-14-25 (…" at bounding box center [112, 152] width 3 height 3
checkbox input "true"
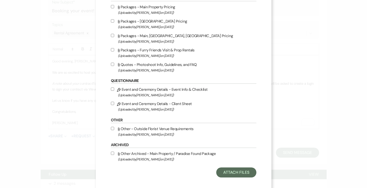
scroll to position [231, 0]
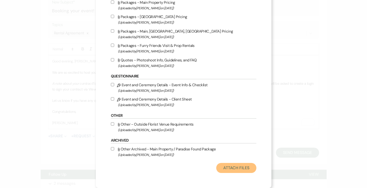
click at [229, 166] on button "Attach Files" at bounding box center [236, 168] width 40 height 10
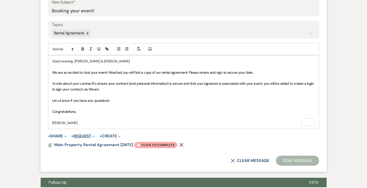
click at [85, 134] on button "+ Request Expand" at bounding box center [83, 136] width 24 height 4
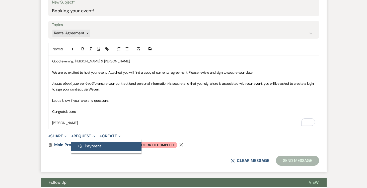
click at [94, 144] on button "Generate Payment Payment" at bounding box center [106, 146] width 70 height 9
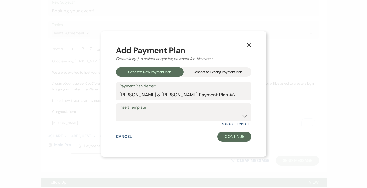
click at [237, 70] on div "Connect to Existing Payment Plan" at bounding box center [218, 72] width 68 height 9
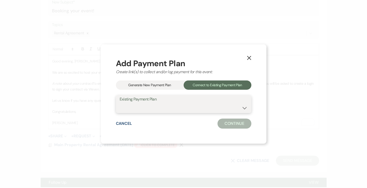
click at [244, 108] on select "[PERSON_NAME] & [PERSON_NAME] Payment Plan #1" at bounding box center [184, 108] width 128 height 10
select select "24810"
click at [120, 103] on select "[PERSON_NAME] & [PERSON_NAME] Payment Plan #1" at bounding box center [184, 108] width 128 height 10
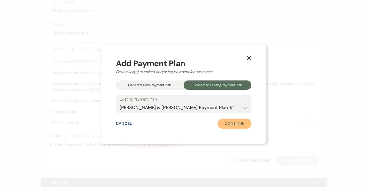
click at [245, 123] on button "Continue" at bounding box center [235, 124] width 34 height 10
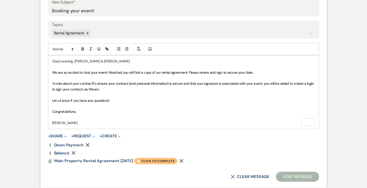
click at [162, 160] on span "Warning Click to complete" at bounding box center [155, 161] width 43 height 7
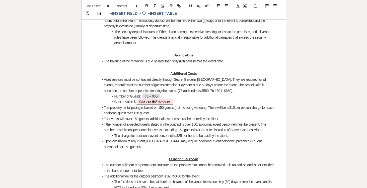
scroll to position [432, 0]
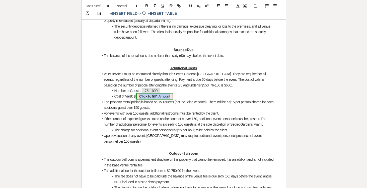
click at [165, 100] on span "Click to fill* : Amount" at bounding box center [154, 96] width 37 height 7
select select "owner"
select select "Amount"
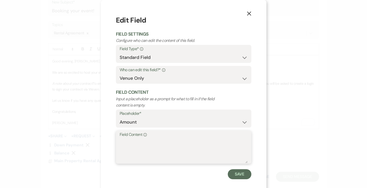
click at [150, 152] on textarea "Field Content Info" at bounding box center [184, 150] width 128 height 25
type textarea "650.00"
click at [243, 172] on button "Save" at bounding box center [240, 174] width 24 height 10
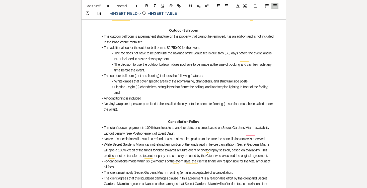
scroll to position [0, 0]
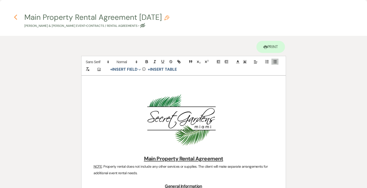
click at [17, 18] on icon "Previous" at bounding box center [16, 17] width 4 height 6
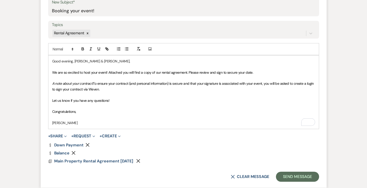
scroll to position [267, 0]
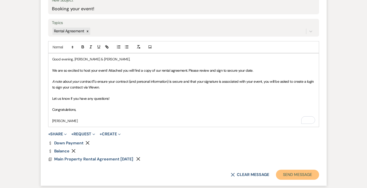
click at [292, 175] on button "Send Message" at bounding box center [297, 175] width 43 height 10
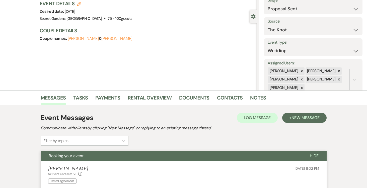
scroll to position [0, 0]
